Goal: Task Accomplishment & Management: Complete application form

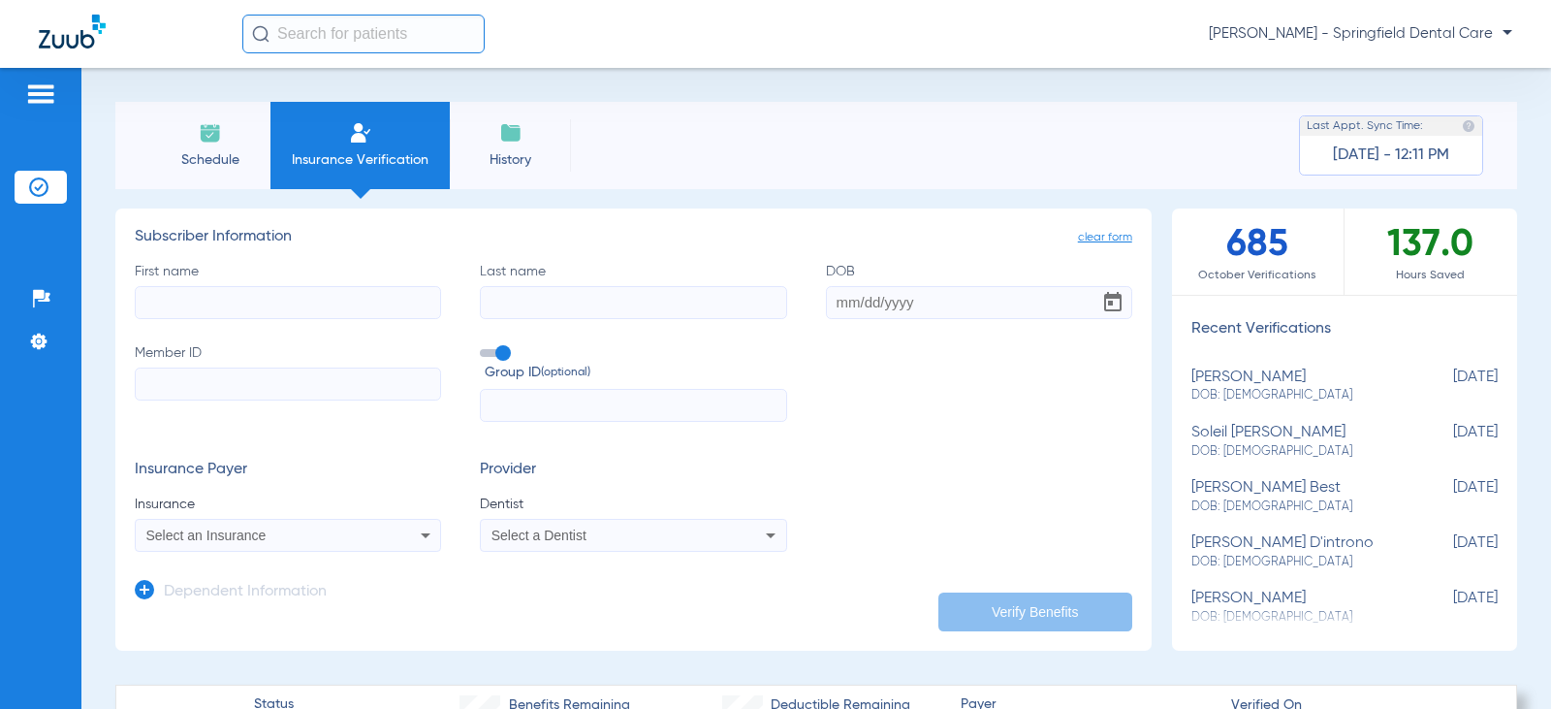
click at [263, 301] on input "First name" at bounding box center [288, 302] width 306 height 33
type input "[PERSON_NAME]"
type input "Brown"
type input "[DATE]"
click at [192, 382] on input "Member ID" at bounding box center [288, 383] width 306 height 33
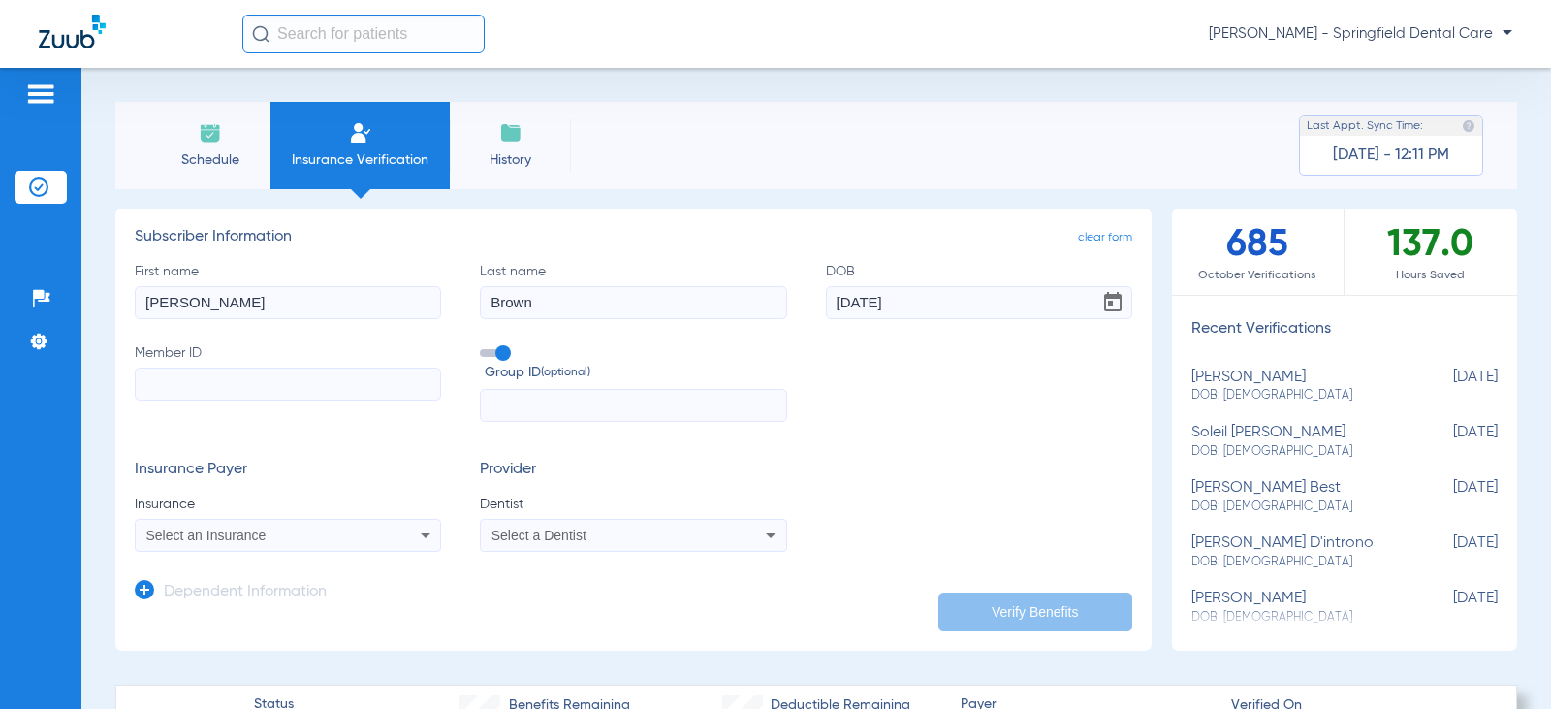
paste input "cfjq0015347135"
type input "cfjq0015347135"
click at [505, 385] on div "Group ID (optional)" at bounding box center [633, 383] width 306 height 80
click at [508, 399] on input "text" at bounding box center [633, 405] width 306 height 33
click at [531, 402] on input "text" at bounding box center [633, 405] width 306 height 33
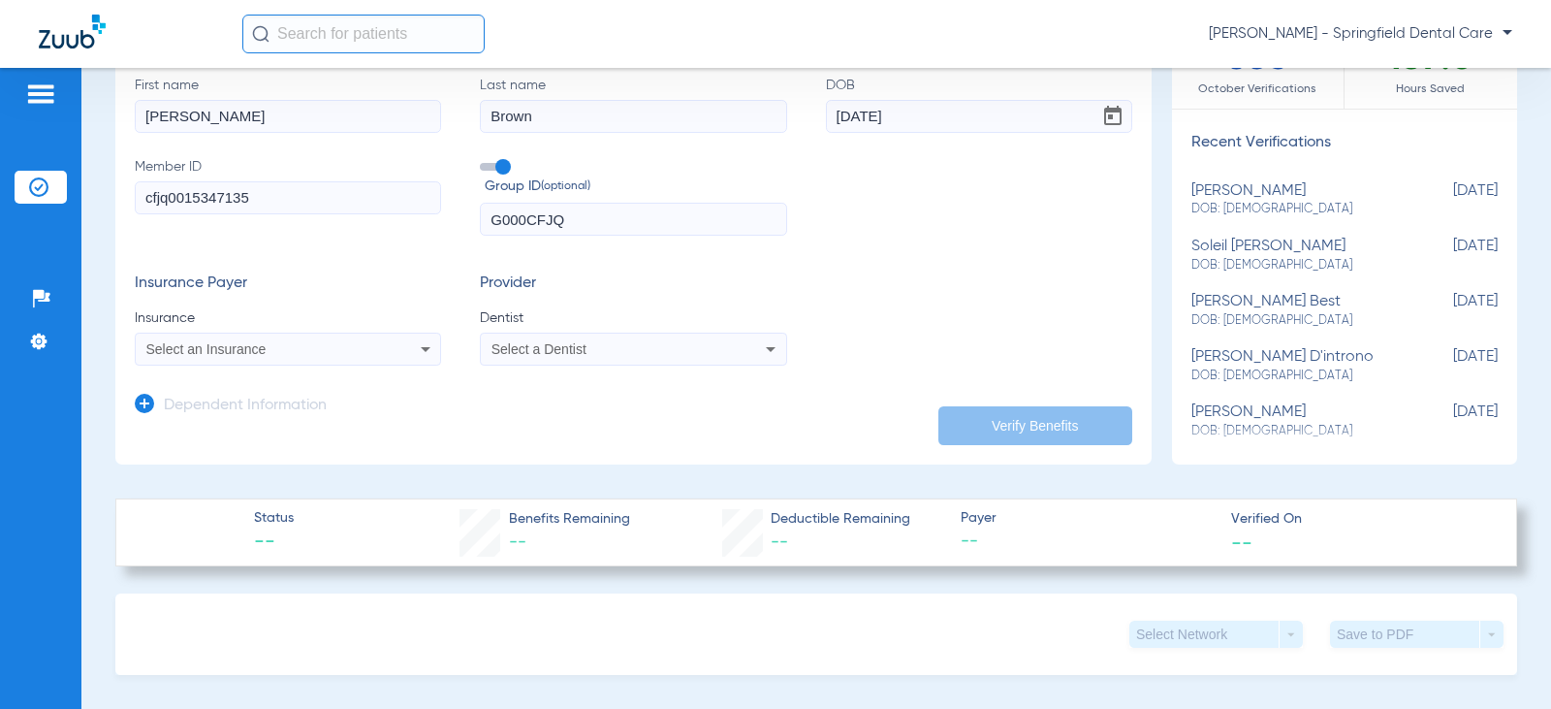
scroll to position [194, 0]
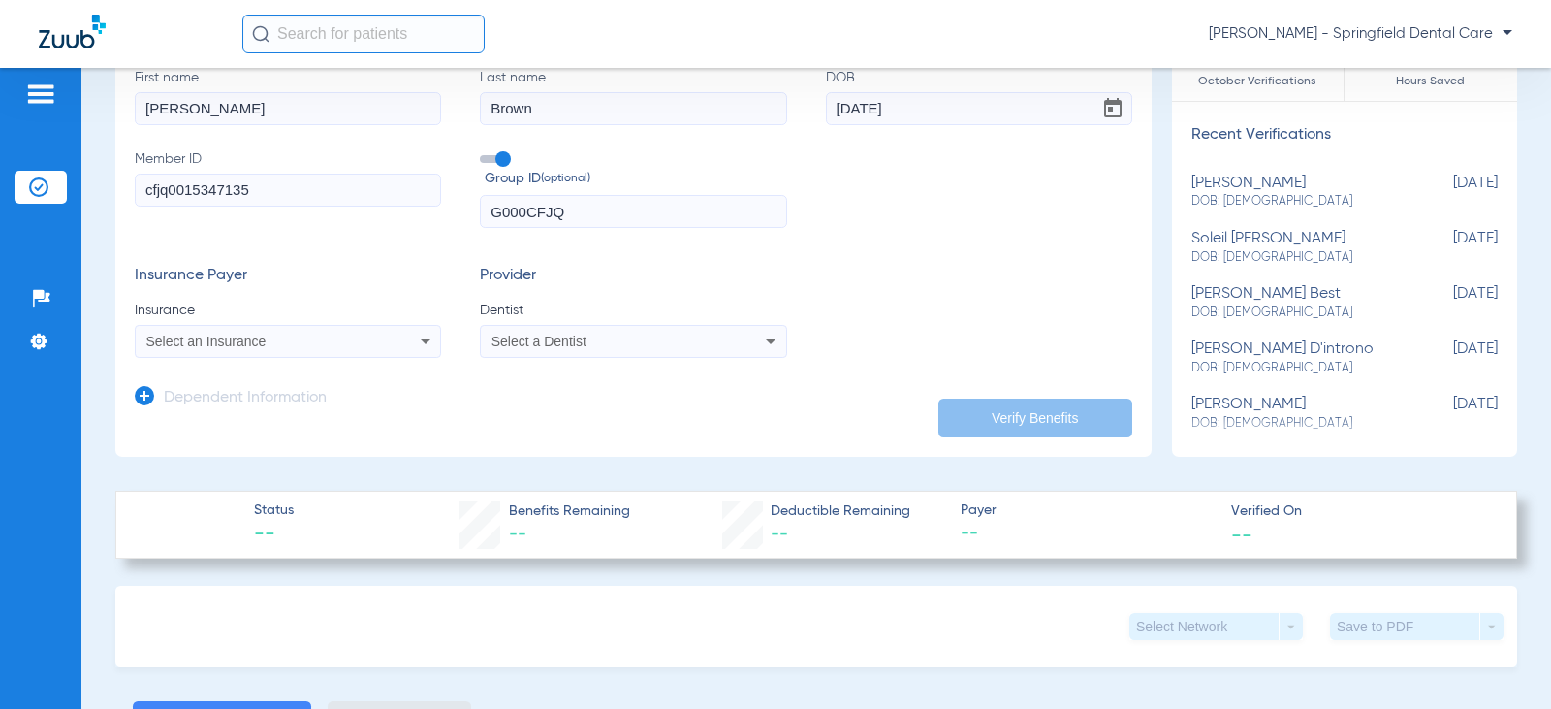
type input "G000CFJQ"
click at [310, 342] on div "Select an Insurance" at bounding box center [260, 342] width 228 height 14
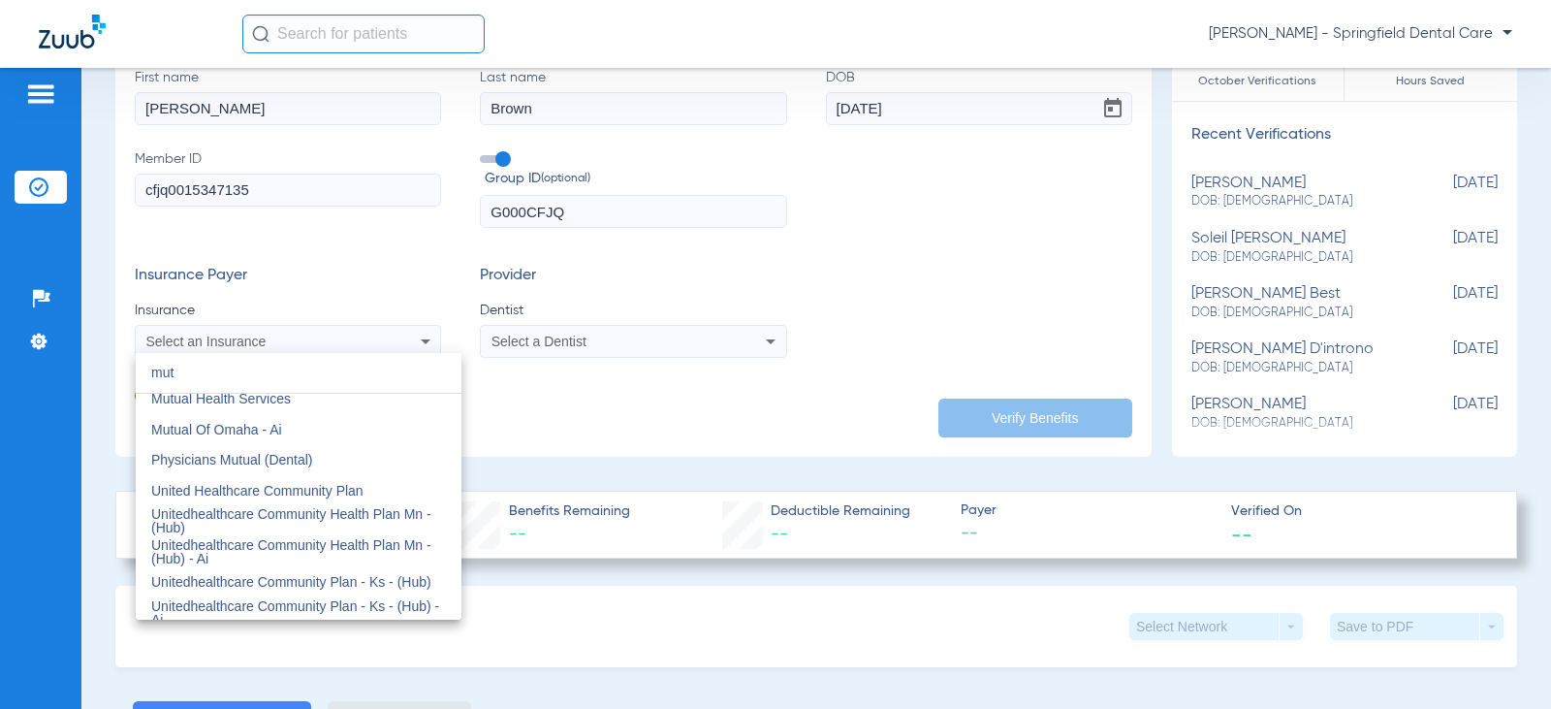
scroll to position [0, 0]
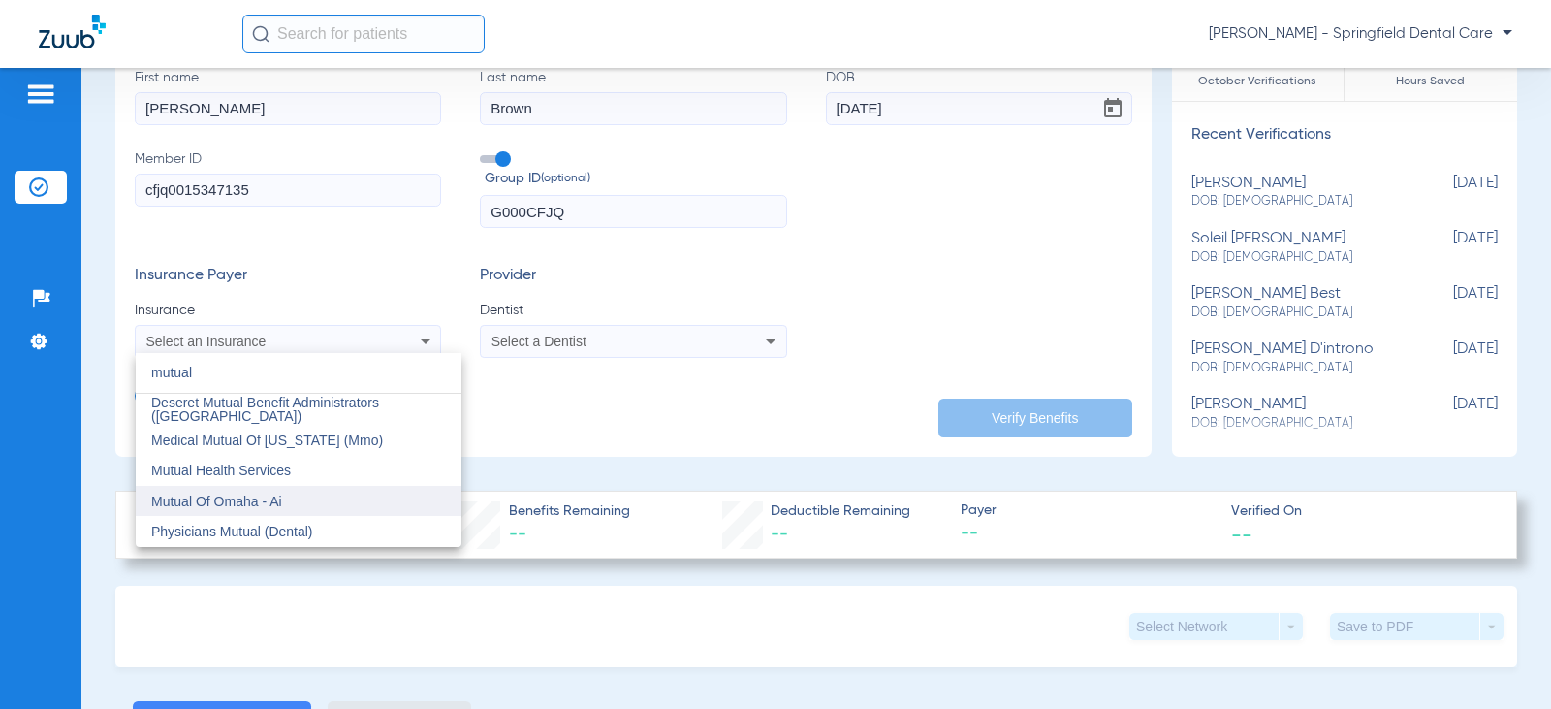
type input "mutual"
click at [244, 504] on span "Mutual Of Omaha - Ai" at bounding box center [216, 502] width 131 height 16
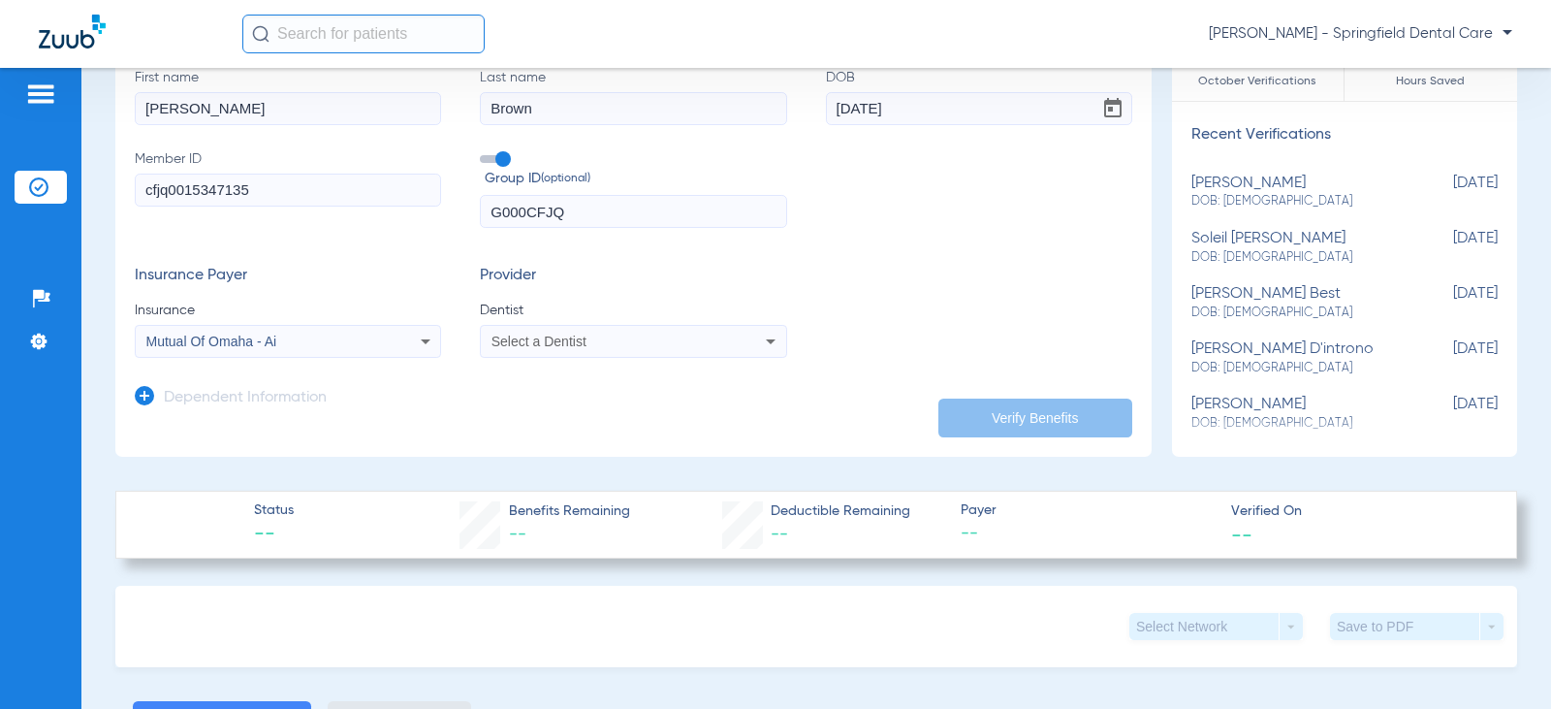
click at [529, 345] on span "Select a Dentist" at bounding box center [539, 342] width 95 height 16
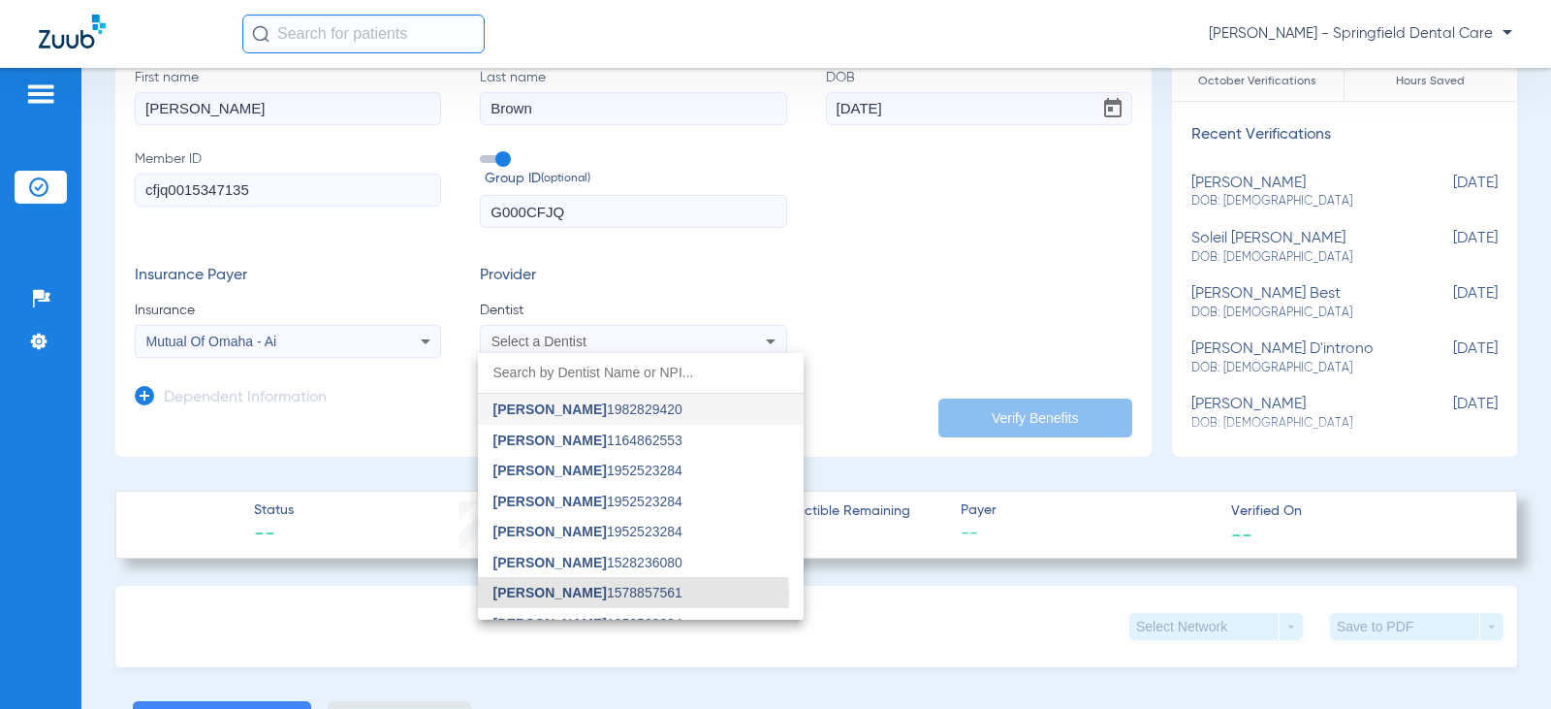
click at [602, 595] on span "[PERSON_NAME] 1578857561" at bounding box center [588, 593] width 189 height 14
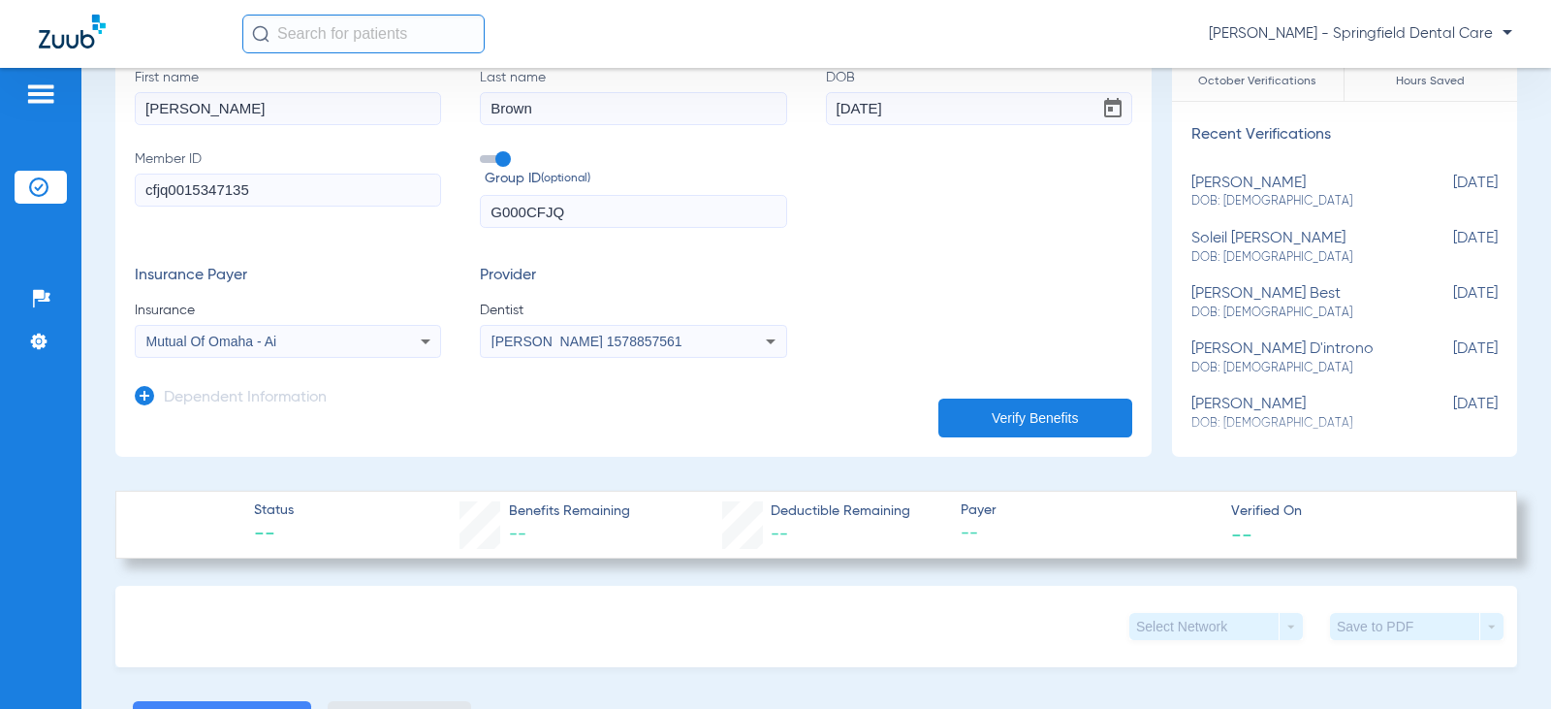
click at [994, 416] on button "Verify Benefits" at bounding box center [1036, 417] width 194 height 39
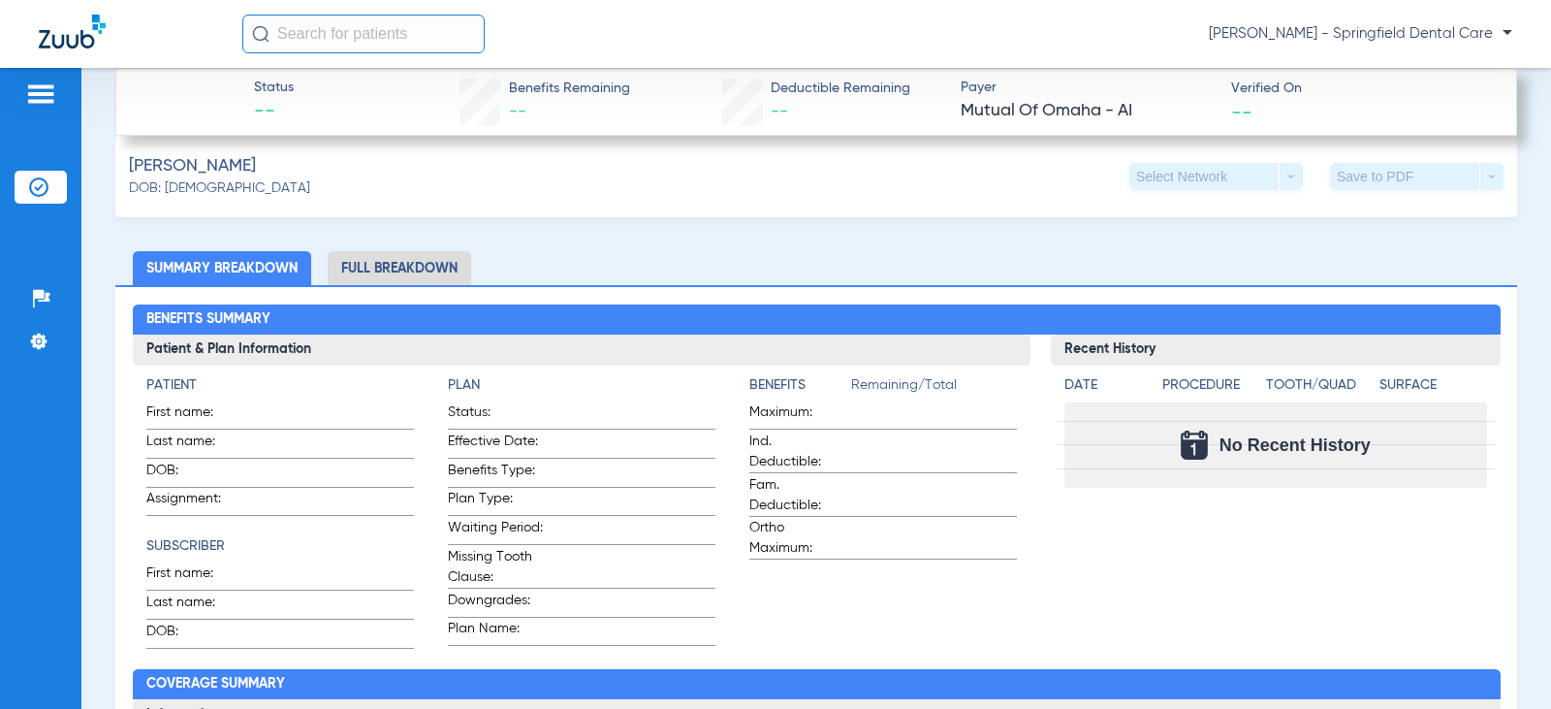
scroll to position [485, 0]
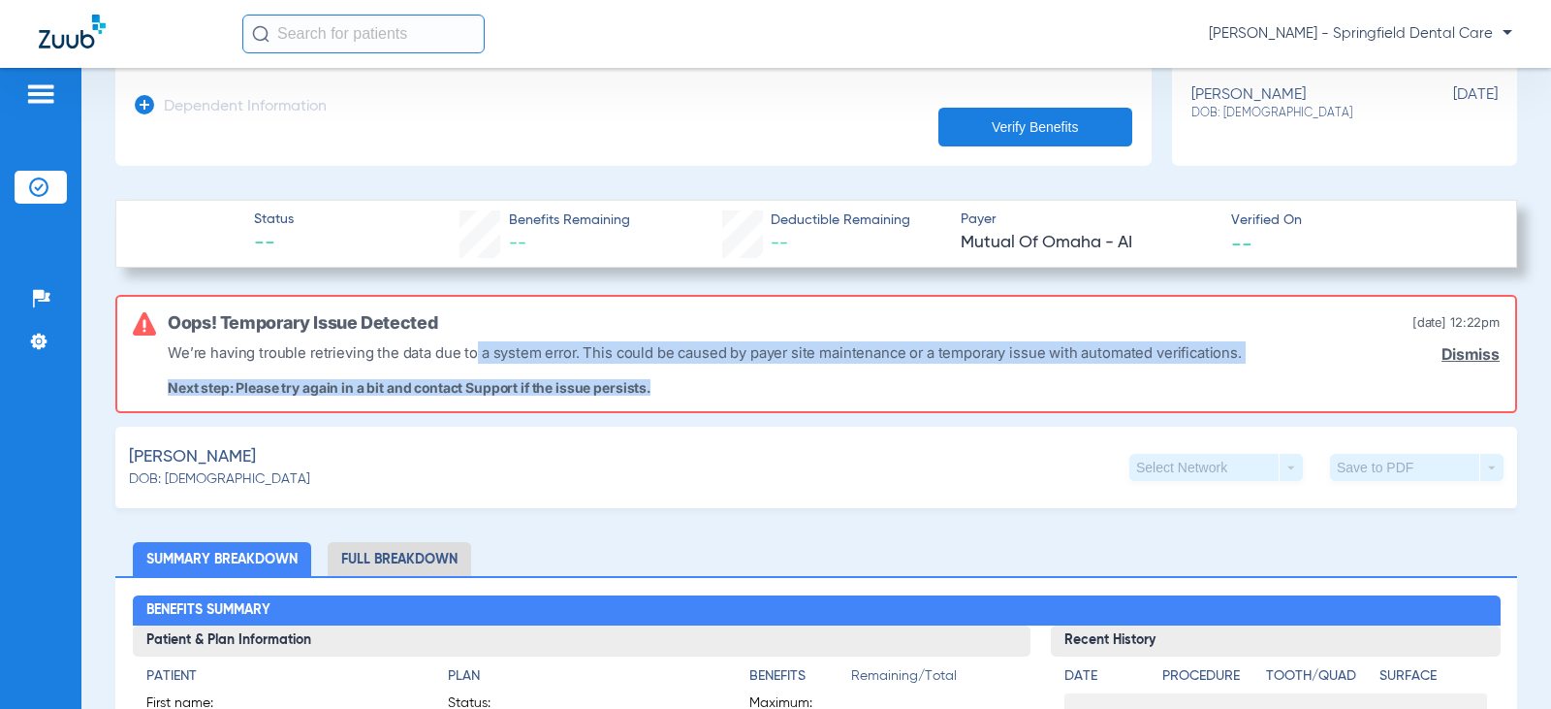
drag, startPoint x: 473, startPoint y: 337, endPoint x: 716, endPoint y: 398, distance: 250.0
click at [716, 398] on div "Oops! Temporary Issue Detected [DATE] 12:22PM We’re having trouble retrieving t…" at bounding box center [816, 354] width 1402 height 118
click at [719, 392] on p "Next step: Please try again in a bit and contact Support if the issue persists." at bounding box center [705, 387] width 1074 height 16
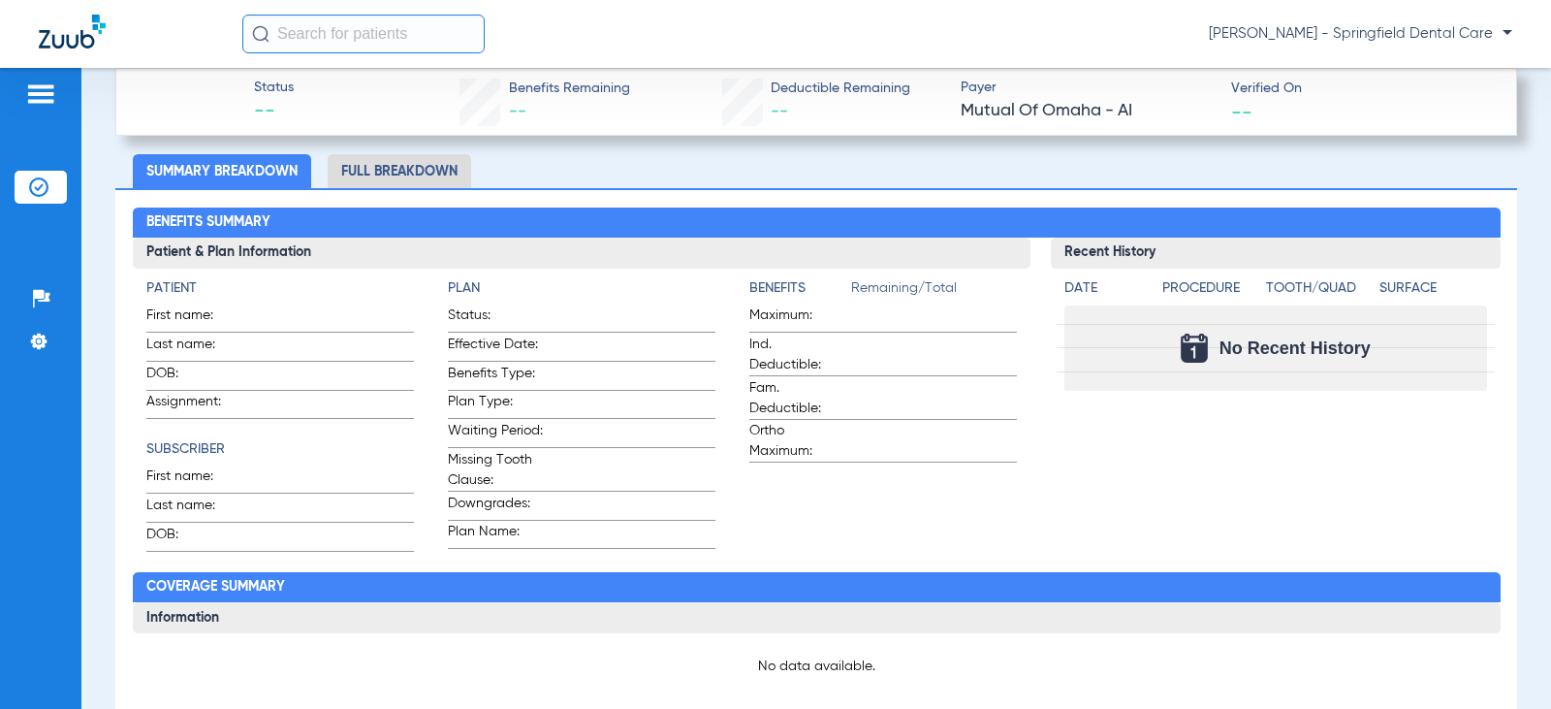
scroll to position [388, 0]
